Goal: Task Accomplishment & Management: Use online tool/utility

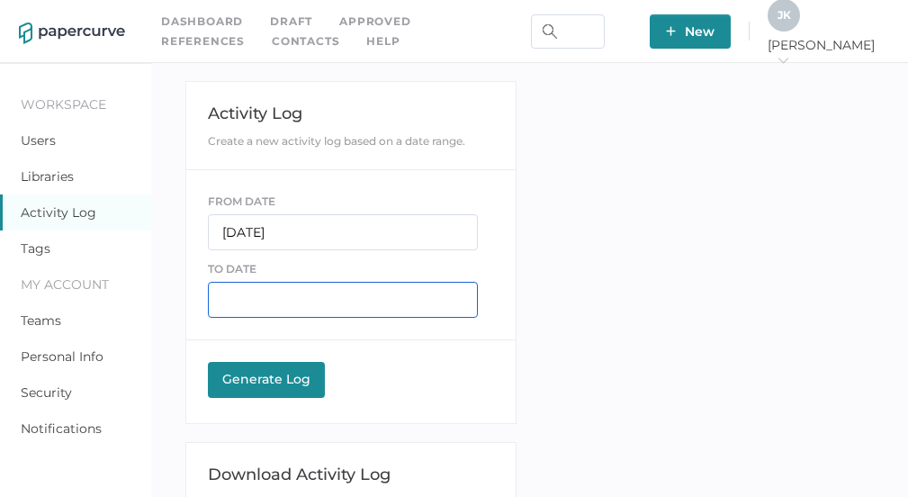
click at [278, 287] on input "text" at bounding box center [343, 300] width 270 height 36
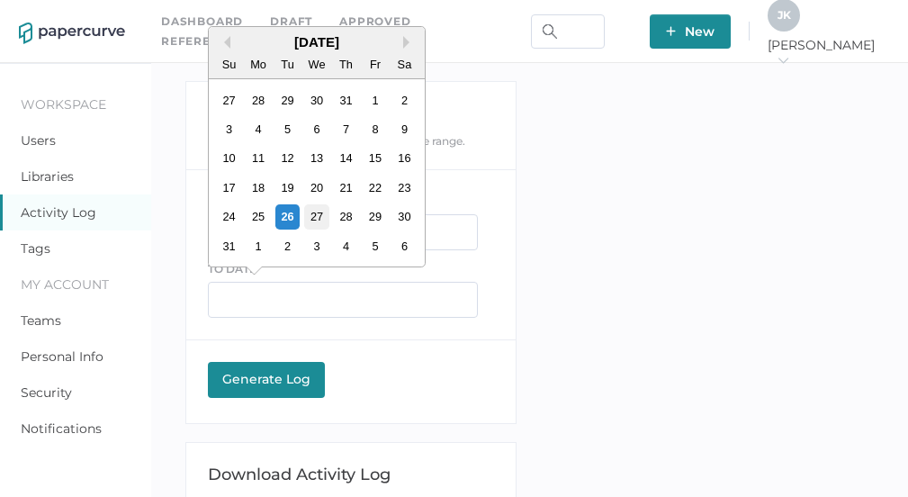
click at [314, 215] on div "27" at bounding box center [317, 216] width 24 height 24
type input "08/27/2025"
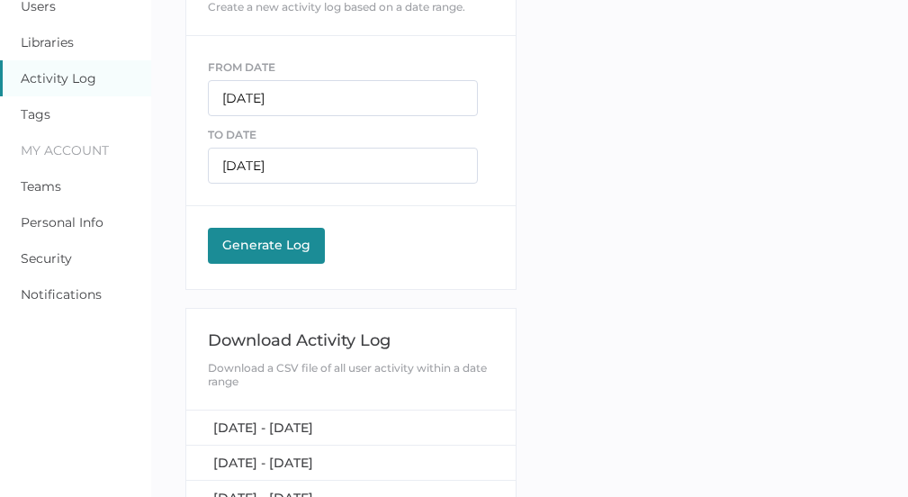
scroll to position [135, 0]
click at [267, 243] on div "Generate Log" at bounding box center [266, 244] width 99 height 16
click at [313, 428] on span "August 26, 2025 - August 27, 2025" at bounding box center [263, 427] width 100 height 16
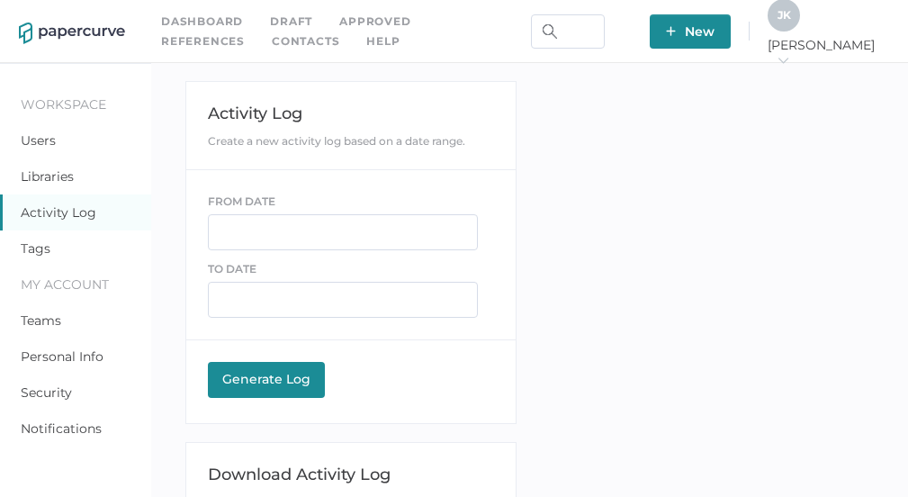
click at [272, 38] on link "Contacts" at bounding box center [306, 42] width 68 height 20
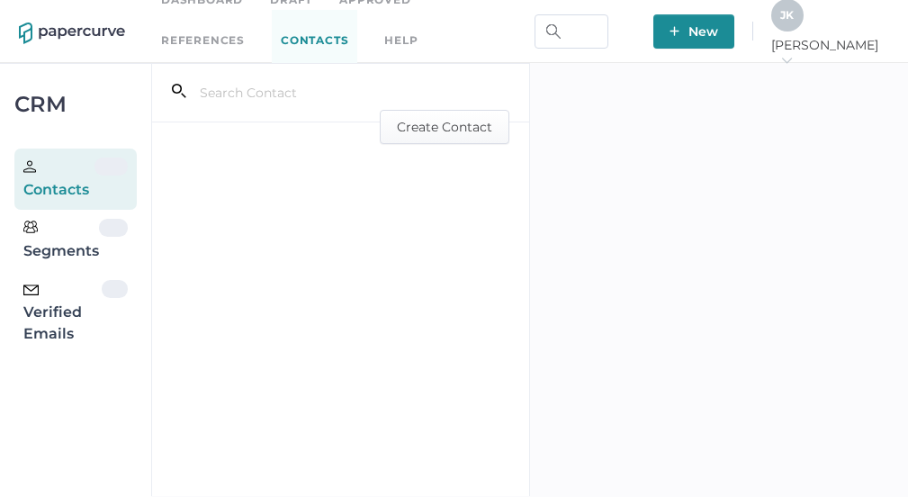
click at [66, 324] on div "Verified Emails" at bounding box center [62, 312] width 78 height 65
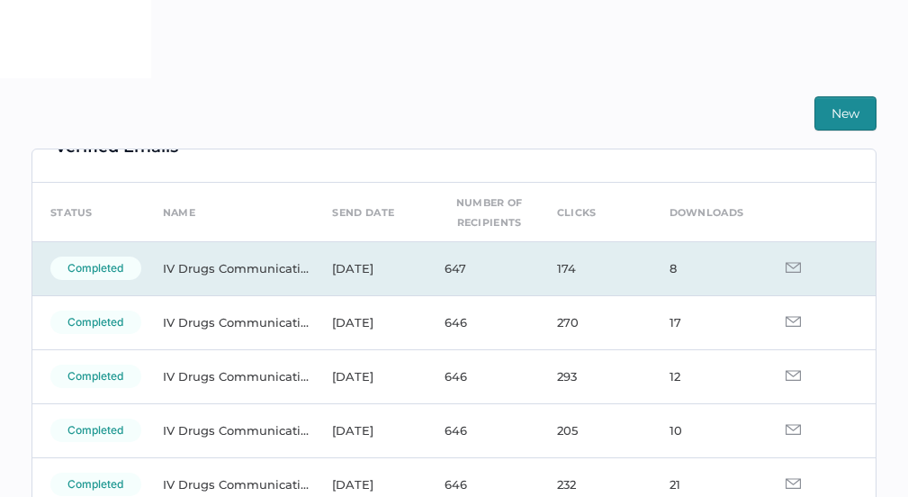
scroll to position [10, 0]
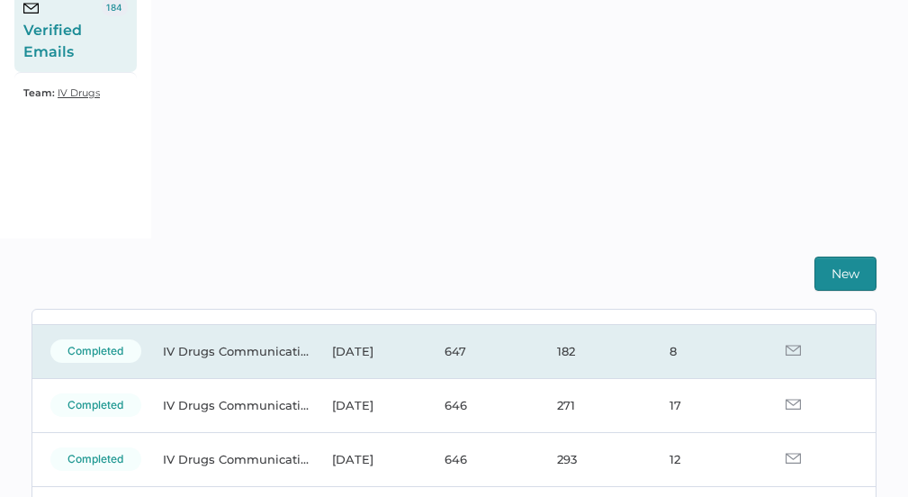
scroll to position [117, 0]
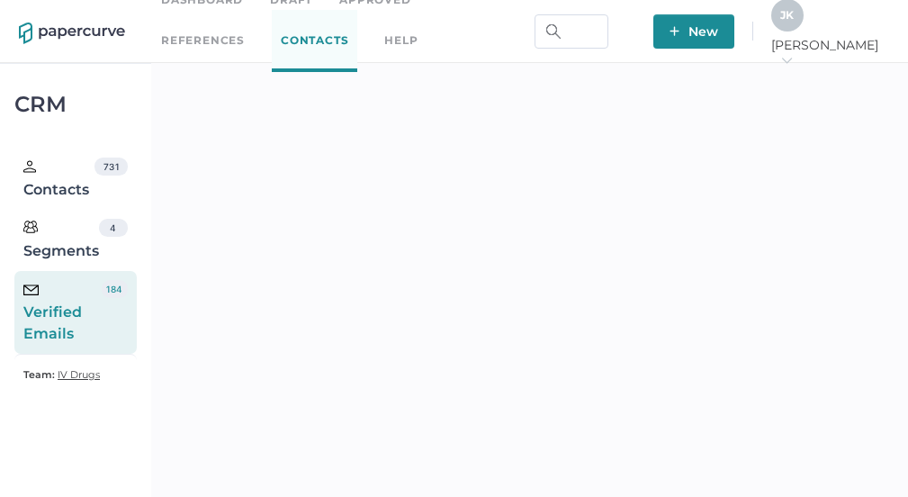
click at [75, 308] on div "Verified Emails" at bounding box center [62, 312] width 78 height 65
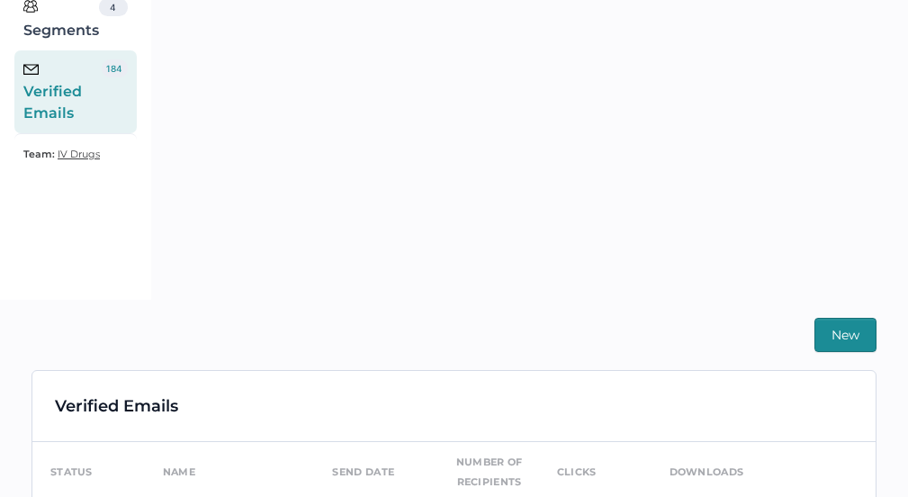
scroll to position [300, 0]
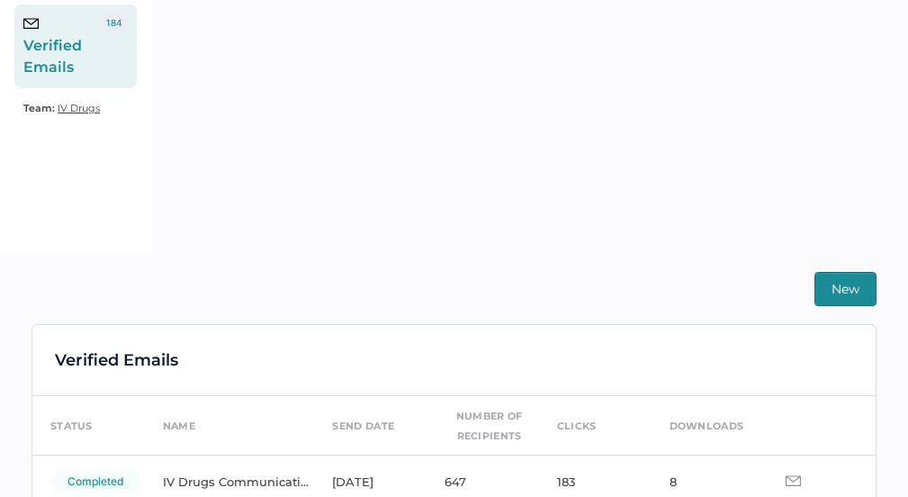
scroll to position [461, 0]
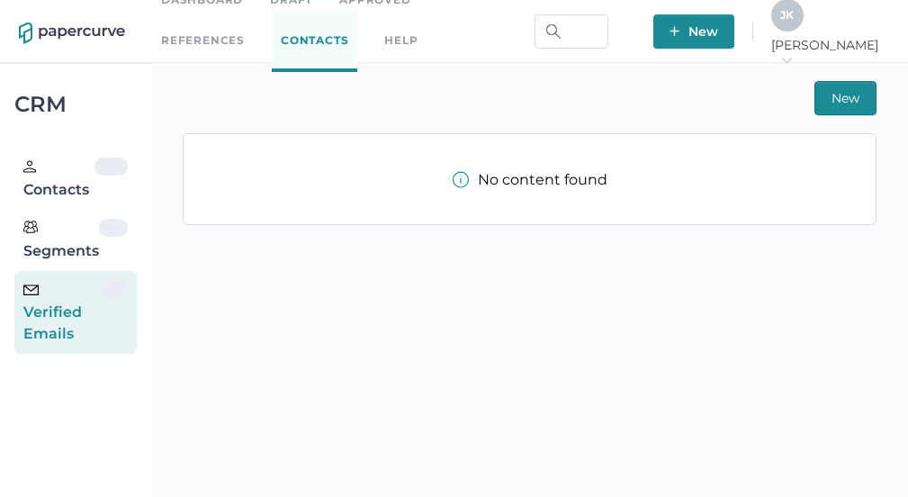
scroll to position [23, 0]
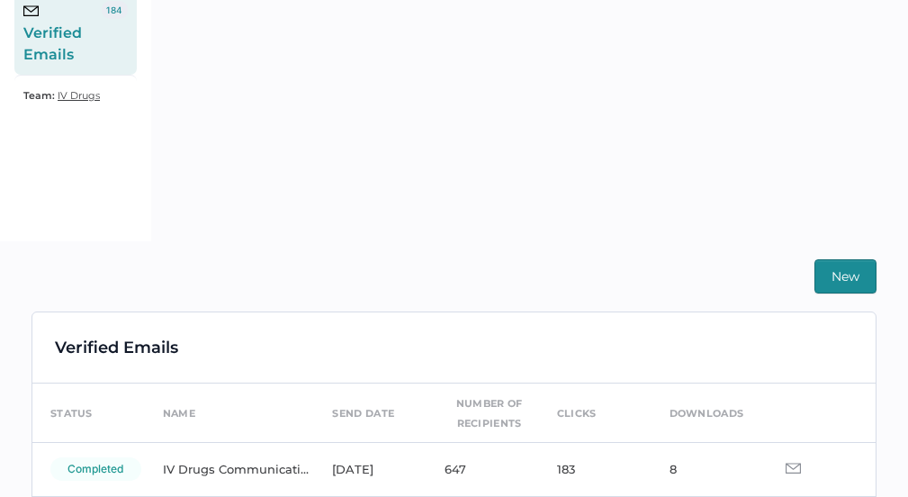
scroll to position [501, 0]
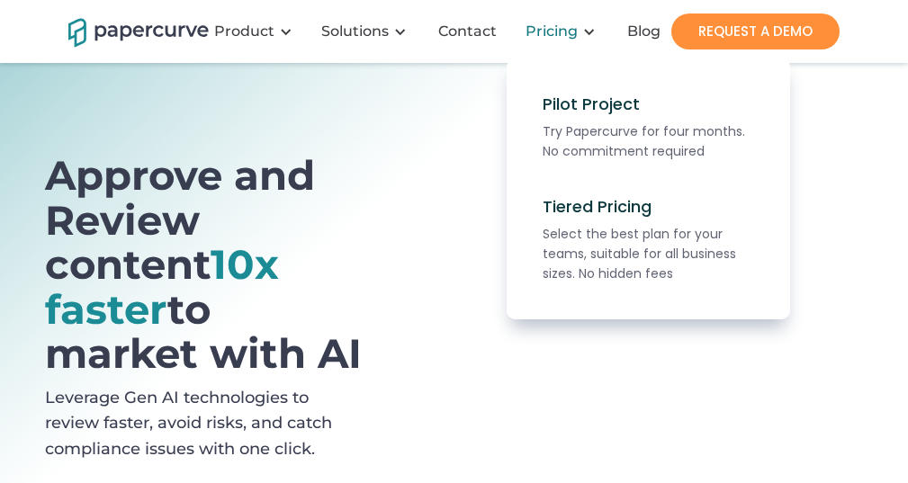
click at [544, 32] on div "Pricing" at bounding box center [552, 32] width 52 height 18
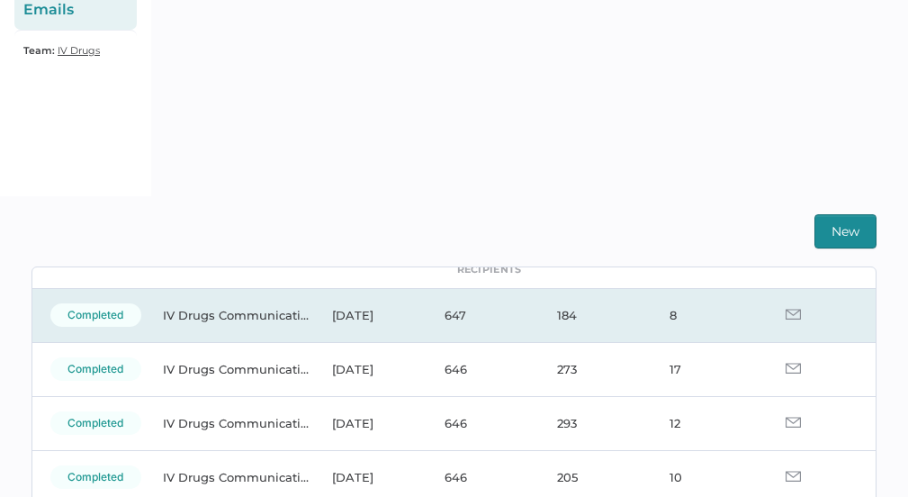
scroll to position [109, 0]
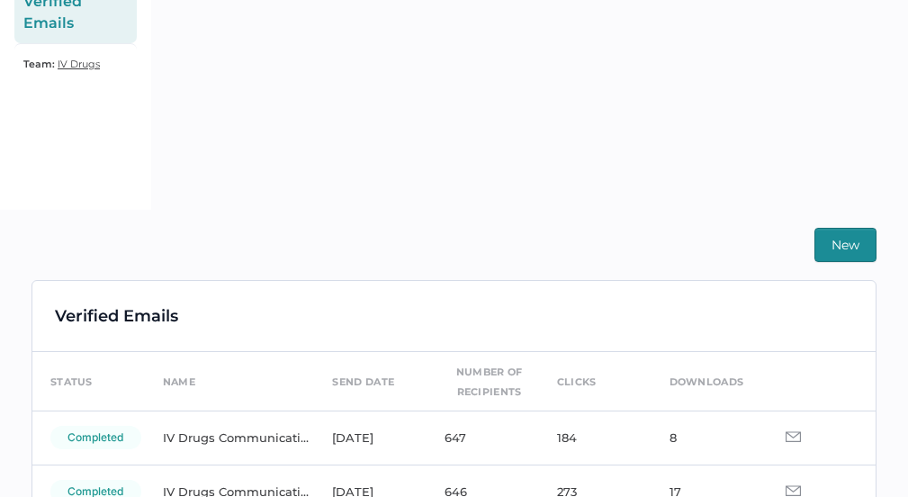
scroll to position [344, 0]
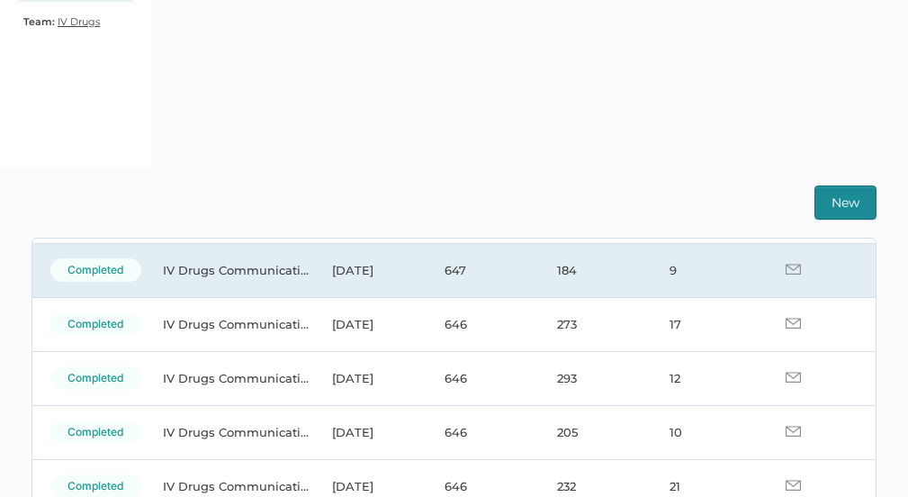
scroll to position [280, 0]
